Goal: Task Accomplishment & Management: Manage account settings

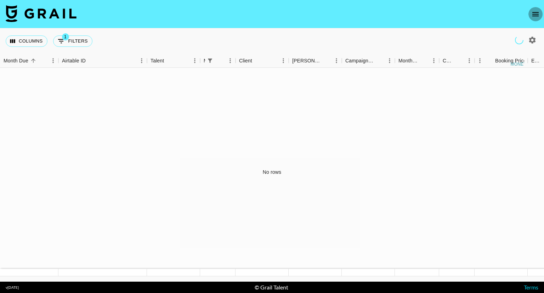
click at [535, 12] on icon "open drawer" at bounding box center [536, 14] width 6 height 4
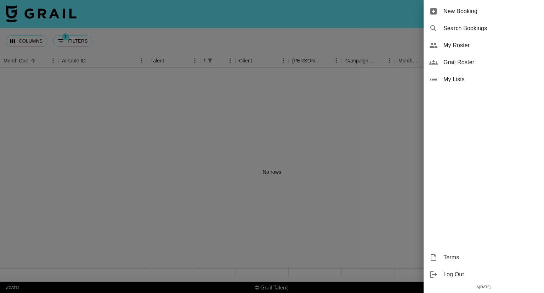
click at [464, 44] on span "My Roster" at bounding box center [491, 45] width 95 height 9
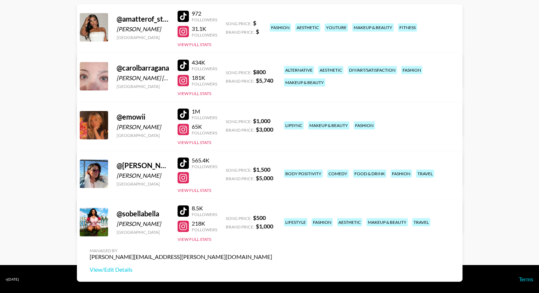
scroll to position [91, 0]
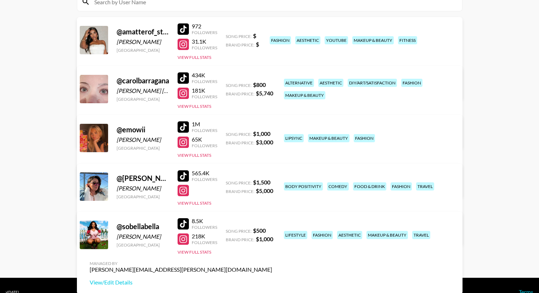
click at [152, 175] on div "@ rachel.mackenzlee" at bounding box center [143, 178] width 52 height 9
click at [187, 173] on div at bounding box center [183, 175] width 11 height 11
click at [272, 230] on link "View/Edit Details" at bounding box center [181, 233] width 182 height 7
click at [43, 168] on main "Juliana Longhi 's Roster: Show Hidden/Deleted Creators @ amatterof_style Ruth C…" at bounding box center [269, 108] width 539 height 340
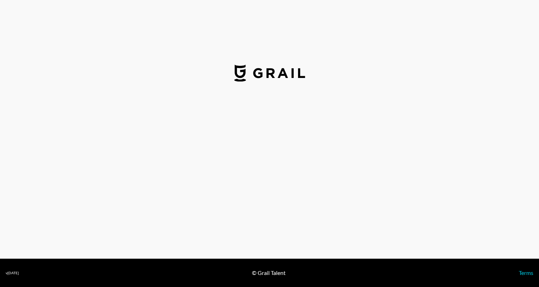
select select "USD"
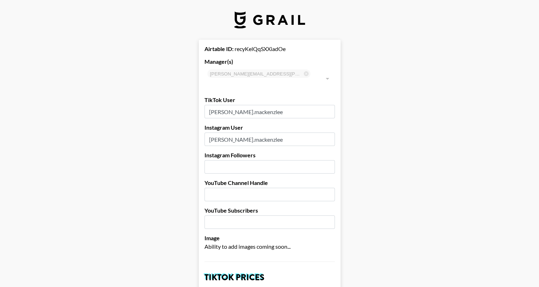
click at [232, 160] on input "number" at bounding box center [269, 166] width 130 height 13
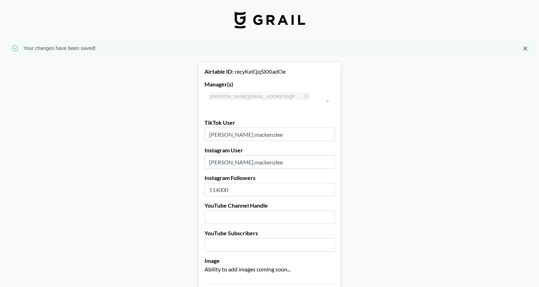
type input "114000"
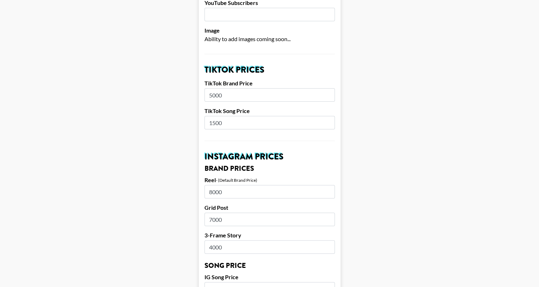
scroll to position [696, 0]
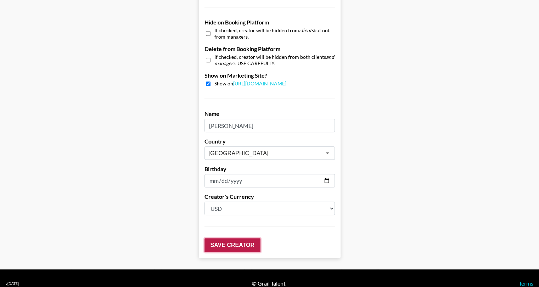
click at [245, 238] on input "Save Creator" at bounding box center [232, 245] width 56 height 14
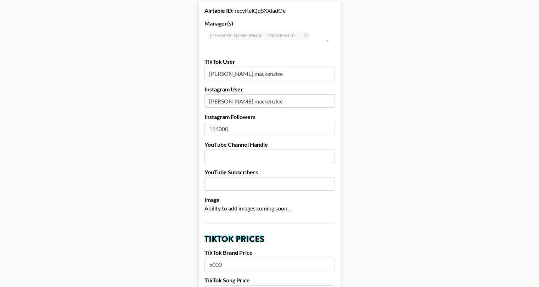
scroll to position [4, 0]
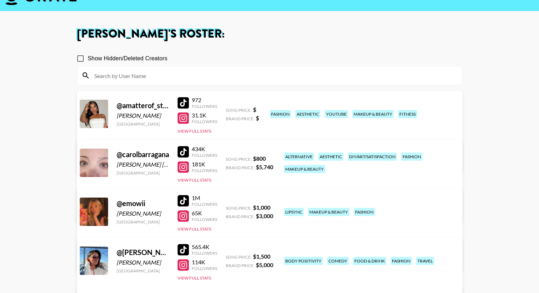
scroll to position [16, 0]
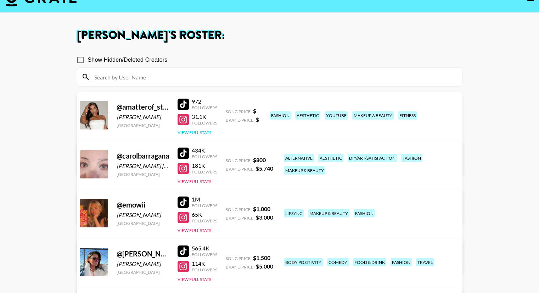
click at [201, 131] on button "View Full Stats" at bounding box center [195, 132] width 34 height 5
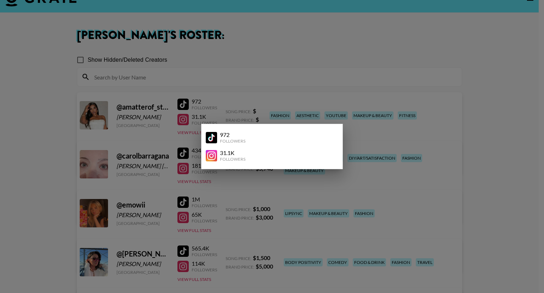
click at [180, 128] on div at bounding box center [272, 146] width 544 height 293
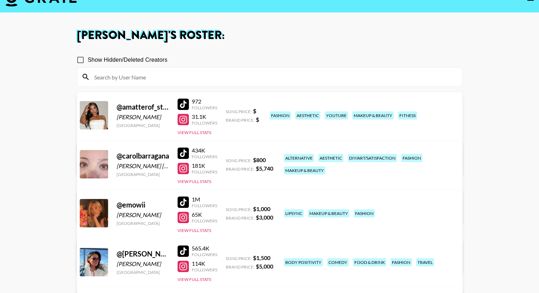
click at [278, 135] on div "Managed By juliana.longhi@grail-talent.com View/Edit Details" at bounding box center [181, 153] width 194 height 36
click at [272, 159] on link "View/Edit Details" at bounding box center [181, 162] width 182 height 7
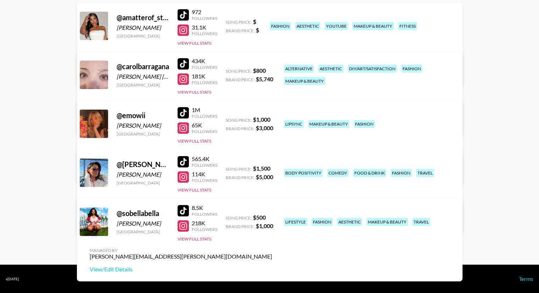
click at [186, 160] on div at bounding box center [183, 161] width 11 height 11
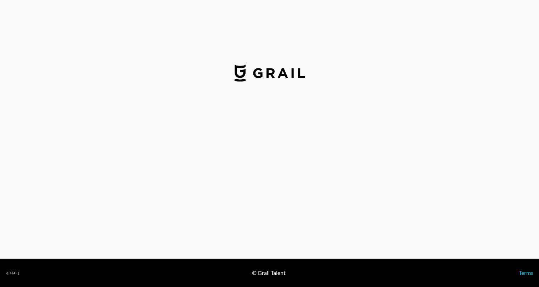
select select "USD"
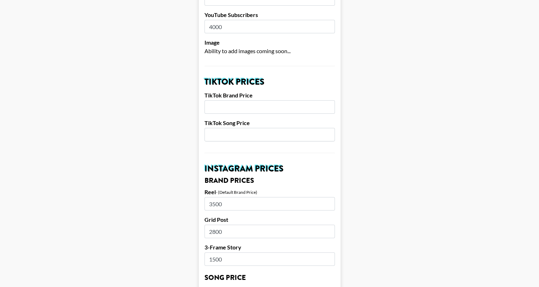
scroll to position [238, 0]
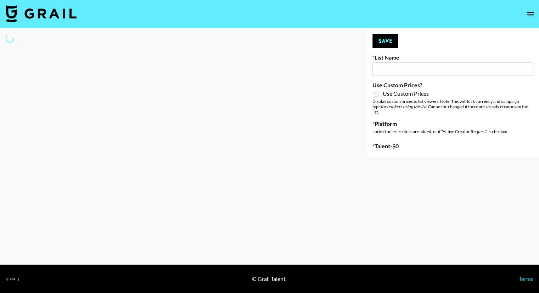
type input "IRL LA & NYC Activations - Diamond Cafe"
select select "Song"
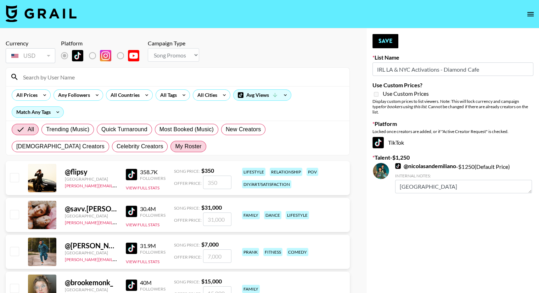
click at [175, 148] on span "My Roster" at bounding box center [188, 146] width 26 height 9
click at [175, 146] on input "My Roster" at bounding box center [175, 146] width 0 height 0
radio input "true"
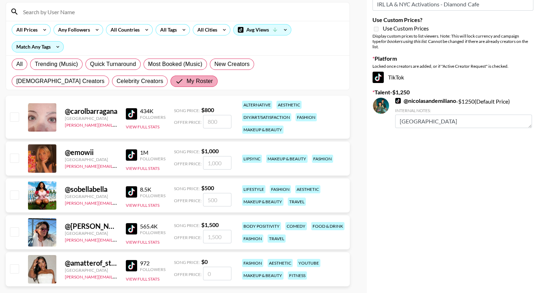
scroll to position [95, 0]
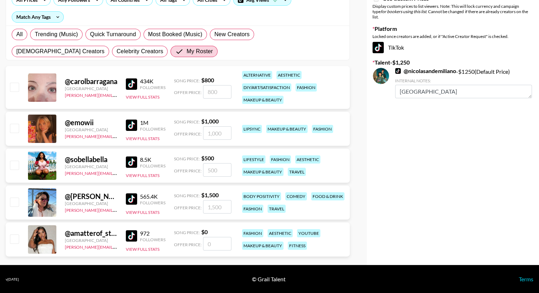
click at [14, 200] on input "checkbox" at bounding box center [14, 201] width 9 height 9
checkbox input "true"
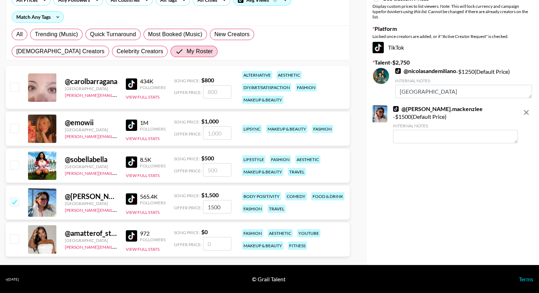
click at [220, 206] on input "1500" at bounding box center [217, 206] width 28 height 13
click at [212, 206] on input "1500" at bounding box center [217, 206] width 28 height 13
type input "100"
checkbox input "false"
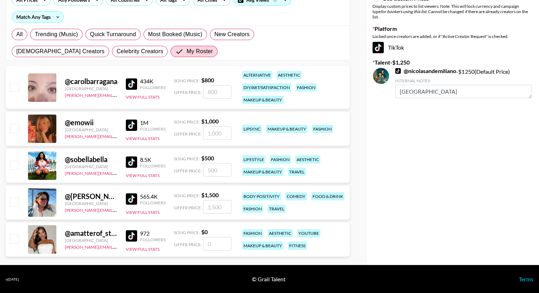
checkbox input "true"
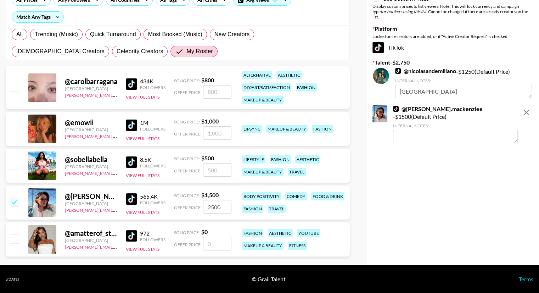
type input "2500"
click at [428, 130] on textarea at bounding box center [455, 136] width 125 height 13
drag, startPoint x: 221, startPoint y: 206, endPoint x: 187, endPoint y: 204, distance: 33.7
click at [187, 204] on div "Offer Price: 2500" at bounding box center [202, 206] width 57 height 13
checkbox input "false"
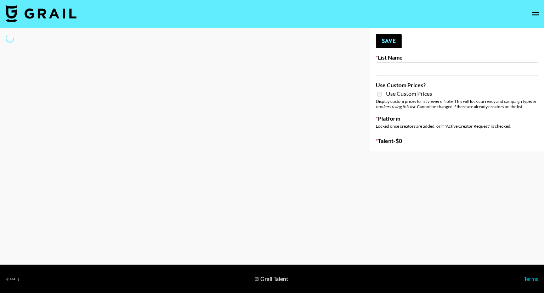
type input "IRL LA & NYC Activations - Diamond Cafe"
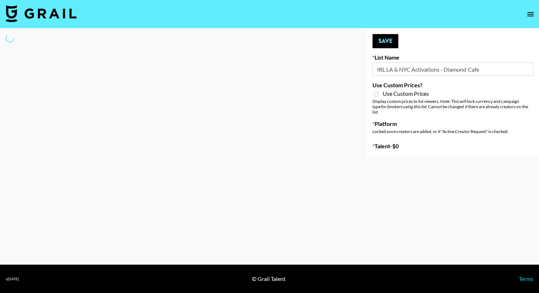
select select "Song"
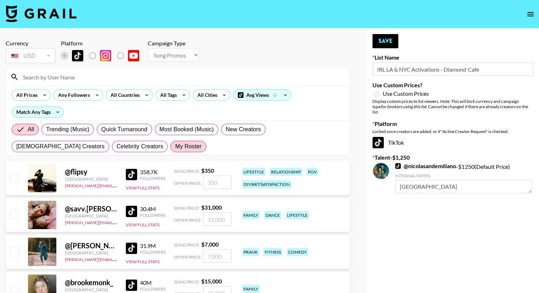
click at [175, 142] on span "My Roster" at bounding box center [188, 146] width 26 height 9
click at [175, 146] on input "My Roster" at bounding box center [175, 146] width 0 height 0
radio input "true"
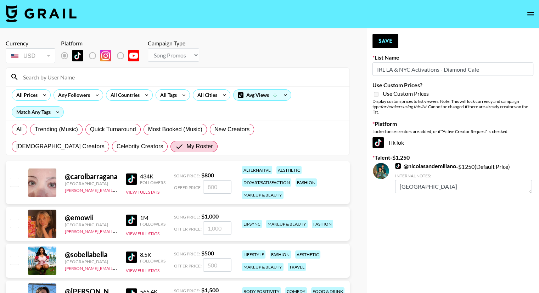
scroll to position [95, 0]
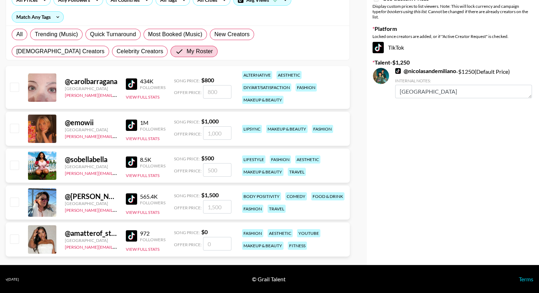
click at [16, 200] on input "checkbox" at bounding box center [14, 201] width 9 height 9
checkbox input "true"
type input "1500"
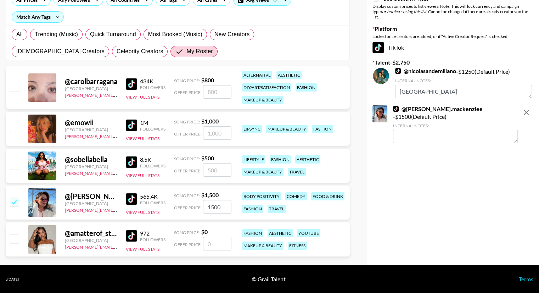
click at [14, 202] on input "checkbox" at bounding box center [14, 201] width 9 height 9
checkbox input "false"
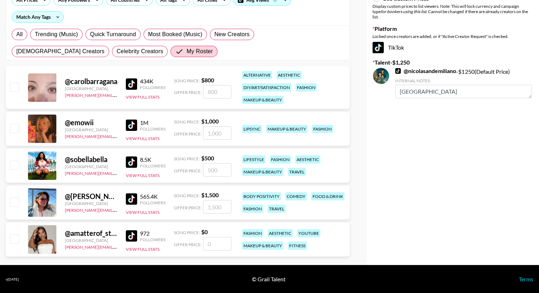
click at [215, 209] on input "number" at bounding box center [217, 206] width 28 height 13
click at [13, 202] on input "checkbox" at bounding box center [14, 201] width 9 height 9
checkbox input "true"
type input "1500"
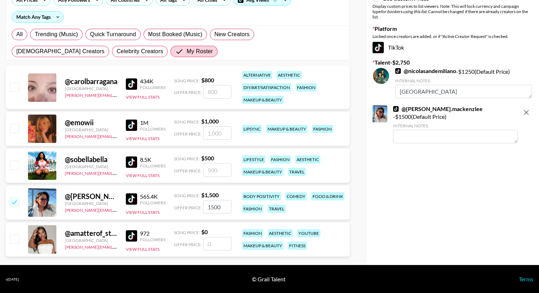
click at [416, 130] on textarea at bounding box center [455, 136] width 125 height 13
type textarea "NYC"
click at [417, 142] on div "Your changes have been saved! Save List Name IRL LA & NYC Activations - Diamond…" at bounding box center [453, 98] width 172 height 331
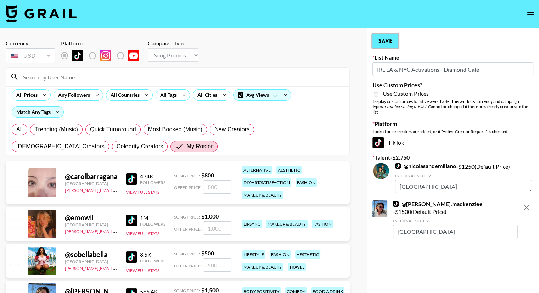
click at [384, 41] on button "Save" at bounding box center [385, 41] width 26 height 14
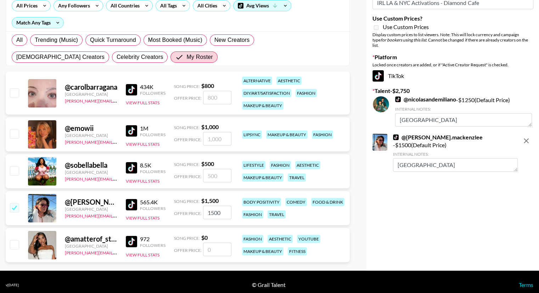
scroll to position [95, 0]
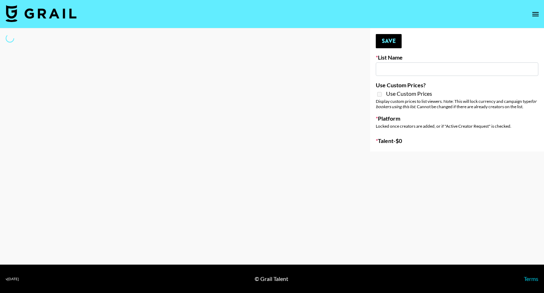
type input "Deebaby Song Promo"
select select "Song"
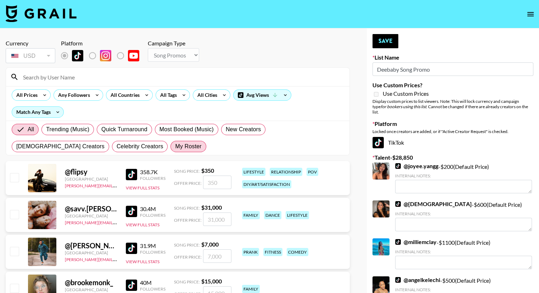
click at [175, 144] on span "My Roster" at bounding box center [188, 146] width 26 height 9
click at [175, 146] on input "My Roster" at bounding box center [175, 146] width 0 height 0
radio input "true"
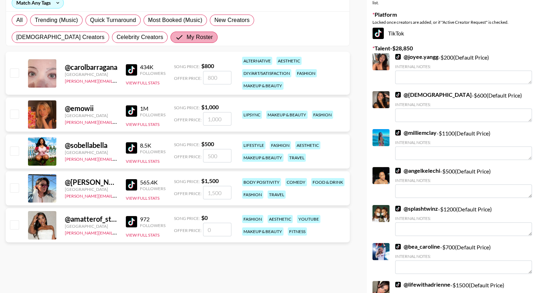
scroll to position [81, 0]
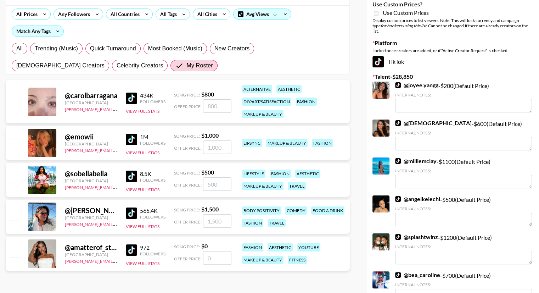
click at [16, 141] on input "checkbox" at bounding box center [14, 142] width 9 height 9
checkbox input "true"
type input "1000"
click at [15, 99] on input "checkbox" at bounding box center [14, 101] width 9 height 9
checkbox input "true"
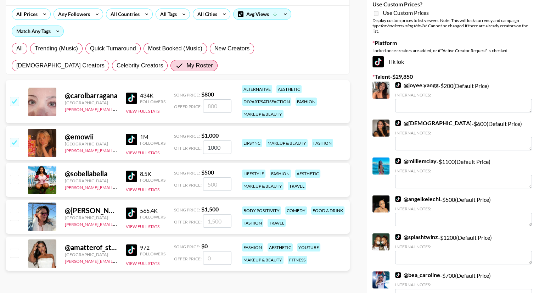
type input "800"
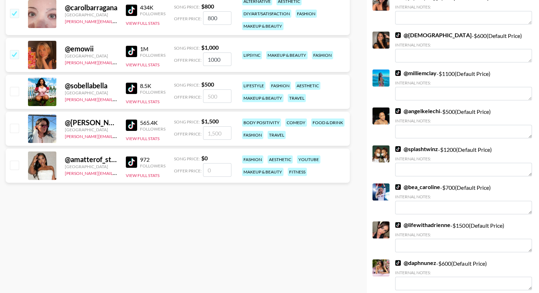
scroll to position [169, 0]
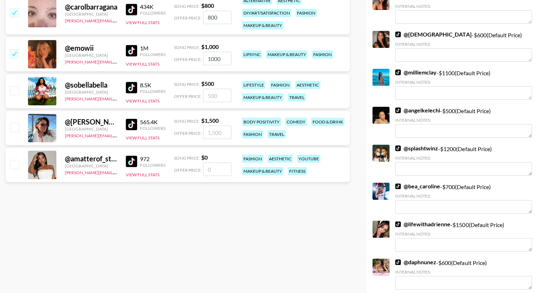
click at [16, 127] on input "checkbox" at bounding box center [14, 127] width 9 height 9
checkbox input "true"
type input "1500"
click at [11, 90] on input "checkbox" at bounding box center [14, 90] width 9 height 9
checkbox input "true"
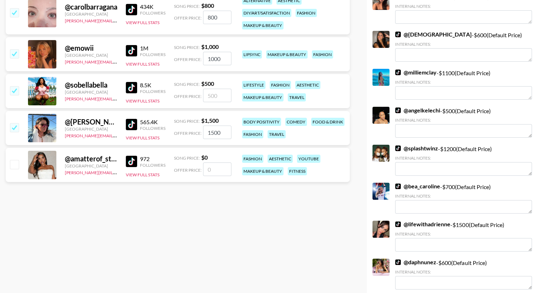
type input "500"
click at [211, 95] on input "500" at bounding box center [217, 95] width 28 height 13
checkbox input "true"
type input "4"
checkbox input "false"
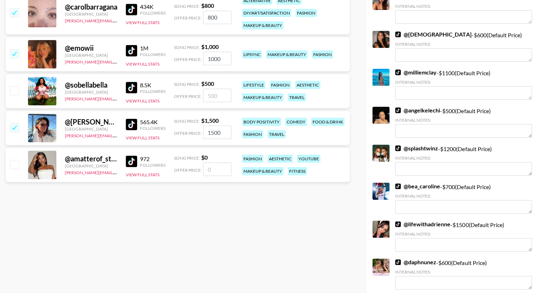
checkbox input "true"
type input "300"
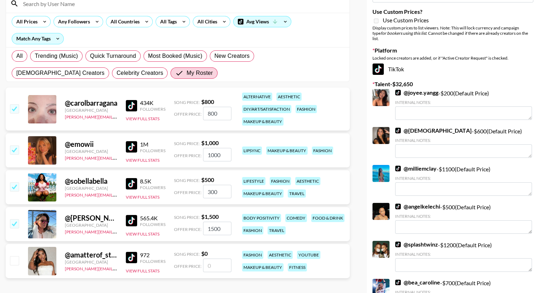
scroll to position [73, 0]
click at [213, 154] on input "1000" at bounding box center [217, 154] width 28 height 13
type input "1000"
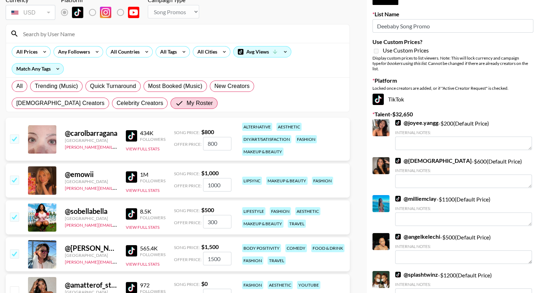
scroll to position [0, 0]
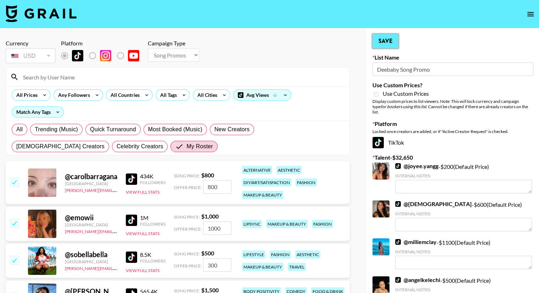
click at [387, 41] on button "Save" at bounding box center [385, 41] width 26 height 14
